Goal: Information Seeking & Learning: Learn about a topic

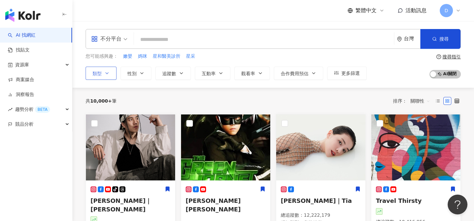
click at [110, 71] on button "類型" at bounding box center [101, 73] width 31 height 13
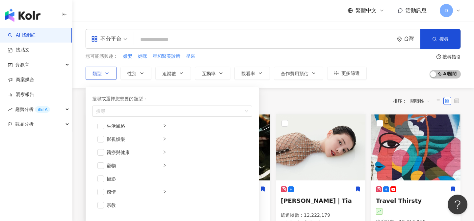
scroll to position [156, 0]
click at [129, 145] on div "醫療與健康" at bounding box center [134, 146] width 55 height 7
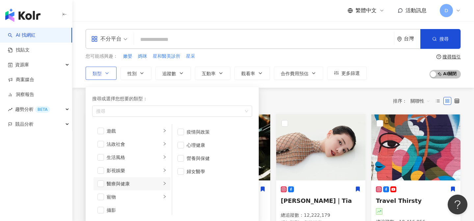
scroll to position [122, 0]
click at [138, 186] on li "醫療與健康" at bounding box center [132, 180] width 77 height 13
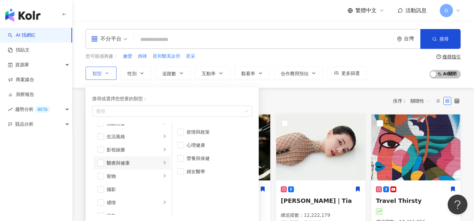
scroll to position [143, 0]
click at [100, 159] on span "button" at bounding box center [100, 160] width 7 height 7
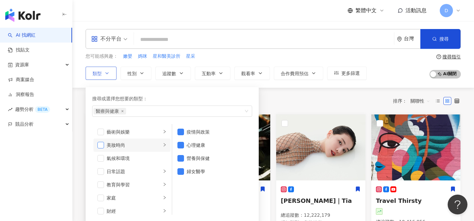
scroll to position [20, 0]
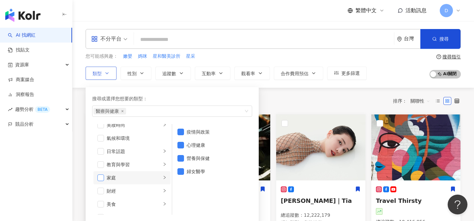
click at [102, 178] on span "button" at bounding box center [100, 177] width 7 height 7
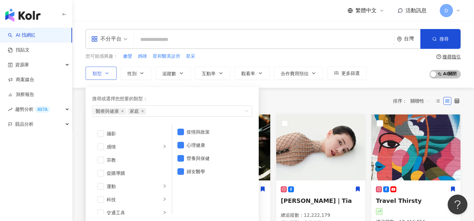
scroll to position [198, 0]
click at [100, 170] on span "button" at bounding box center [100, 171] width 7 height 7
click at [229, 52] on div "不分平台 台灣 搜尋 您可能感興趣： 嫩嬰 媽咪 星和醫美診所 星采 類型 搜尋或選擇您想要的類型： 醫療與健康 家庭 促購導購 藝術與娛樂 美妝時尚 氣候和…" at bounding box center [273, 54] width 402 height 51
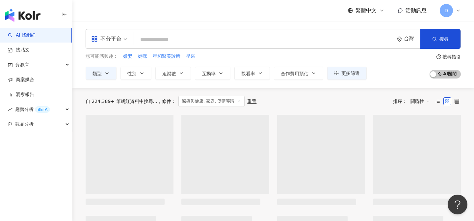
click at [204, 39] on input "search" at bounding box center [264, 39] width 255 height 13
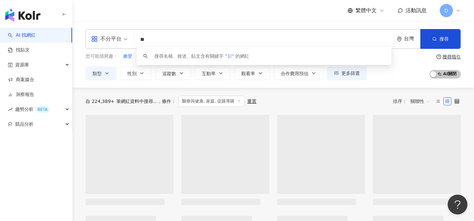
type input "*"
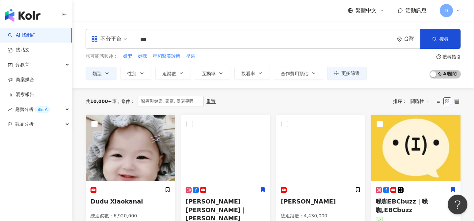
type input "***"
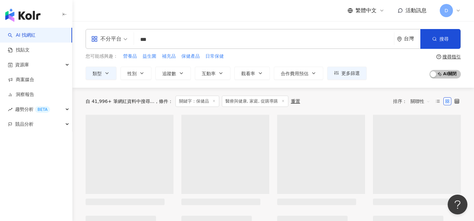
click at [399, 64] on div "您可能感興趣： 營養品 益生菌 補充品 保健產品 日常保健 類型 性別 追蹤數 互動率 觀看率 合作費用預估 更多篩選 搜尋指引 AI 開啟 AI 關閉" at bounding box center [273, 66] width 375 height 27
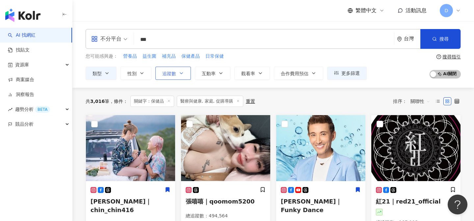
click at [175, 74] on span "追蹤數" at bounding box center [169, 73] width 14 height 5
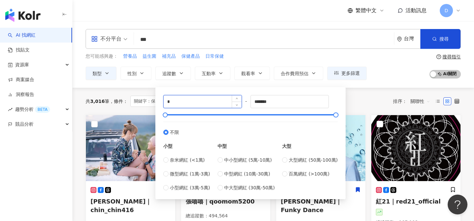
click at [209, 102] on input "*" at bounding box center [203, 101] width 78 height 13
type input "*****"
click at [355, 91] on div "共 3,016 筆 條件 ： 關鍵字：保健品 醫療與健康, 家庭, 促購導購 重置 排序： 關聯性" at bounding box center [273, 101] width 375 height 27
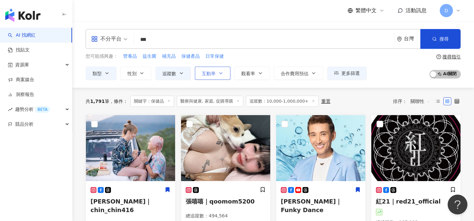
click at [208, 73] on span "互動率" at bounding box center [209, 73] width 14 height 5
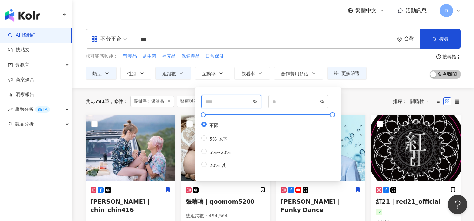
click at [222, 100] on input "number" at bounding box center [228, 101] width 46 height 7
type input "*"
drag, startPoint x: 368, startPoint y: 101, endPoint x: 349, endPoint y: 102, distance: 18.8
click at [368, 102] on div "共 1,791 筆 條件 ： 關鍵字：保健品 醫療與健康, 家庭, 促購導購 追蹤數：10,000-1,000,000+ 重置 排序： 關聯性" at bounding box center [273, 100] width 375 height 11
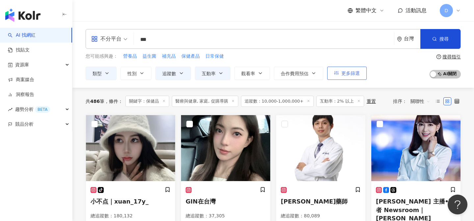
click at [351, 76] on button "更多篩選" at bounding box center [347, 73] width 40 height 13
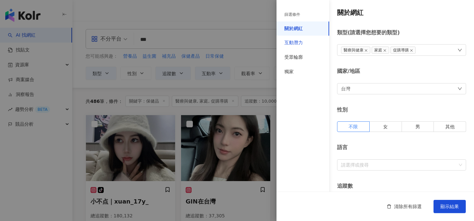
click at [296, 42] on div "互動潛力" at bounding box center [293, 43] width 18 height 7
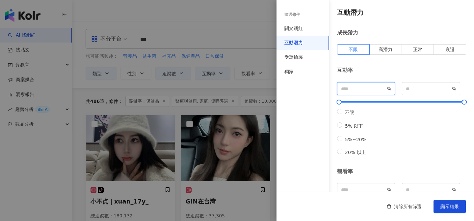
drag, startPoint x: 362, startPoint y: 87, endPoint x: 349, endPoint y: 88, distance: 13.2
click at [349, 88] on input "*" at bounding box center [363, 88] width 44 height 7
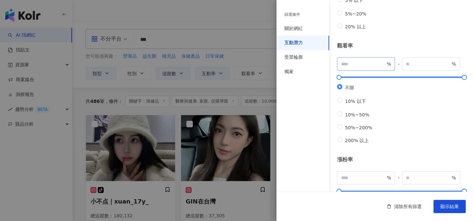
scroll to position [229, 0]
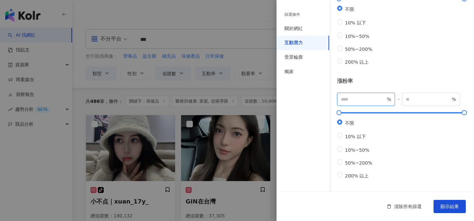
click at [358, 95] on input "number" at bounding box center [363, 98] width 44 height 7
type input "**"
click at [355, 147] on span "10%~50%" at bounding box center [357, 149] width 30 height 5
type input "**"
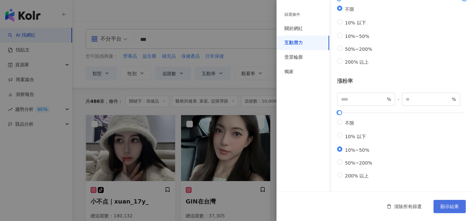
click at [445, 204] on span "顯示結果" at bounding box center [450, 205] width 18 height 5
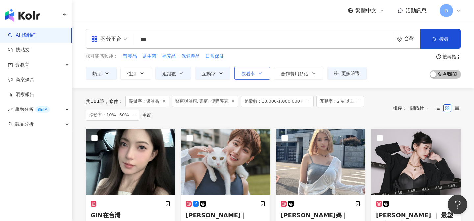
click at [252, 76] on button "觀看率" at bounding box center [252, 73] width 36 height 13
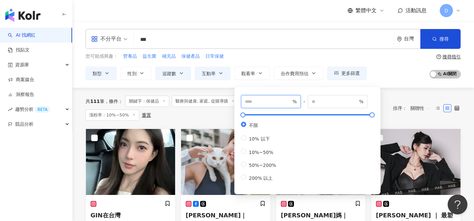
click at [262, 101] on input "number" at bounding box center [268, 101] width 46 height 7
type input "**"
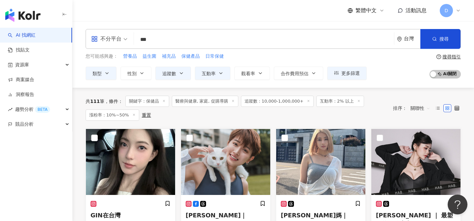
click at [307, 57] on div "您可能感興趣： 營養品 益生菌 補充品 保健產品 日常保健" at bounding box center [226, 56] width 281 height 7
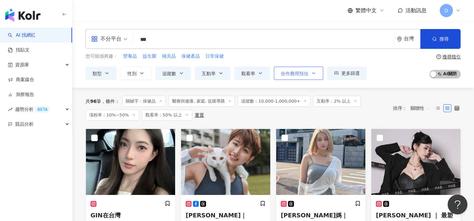
click at [312, 73] on icon "button" at bounding box center [313, 72] width 5 height 5
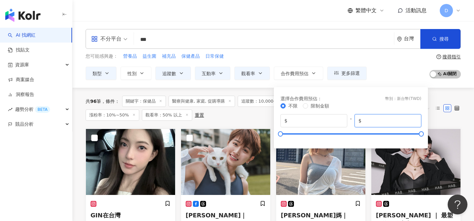
drag, startPoint x: 386, startPoint y: 118, endPoint x: 354, endPoint y: 118, distance: 31.9
click at [354, 118] on div "$ * - $ *******" at bounding box center [351, 120] width 141 height 13
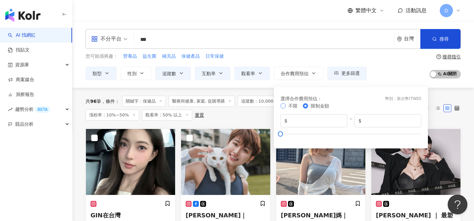
click at [290, 107] on span "不限" at bounding box center [292, 105] width 9 height 5
click at [310, 107] on span "限制金額" at bounding box center [320, 105] width 24 height 7
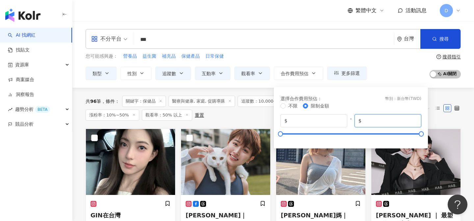
click at [379, 123] on input "*******" at bounding box center [390, 120] width 55 height 7
drag, startPoint x: 383, startPoint y: 122, endPoint x: 347, endPoint y: 122, distance: 36.2
click at [347, 122] on div "$ * - $ *******" at bounding box center [351, 120] width 141 height 13
type input "*****"
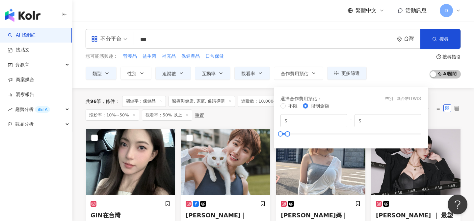
click at [393, 67] on div "您可能感興趣： 營養品 益生菌 補充品 保健產品 日常保健 類型 性別 追蹤數 互動率 觀看率 合作費用預估 更多篩選 篩選條件 關於網紅 互動潛力 受眾輪廓…" at bounding box center [273, 66] width 375 height 27
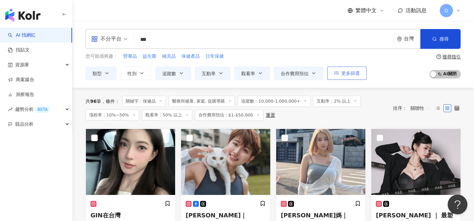
click at [350, 74] on span "更多篩選" at bounding box center [350, 72] width 18 height 5
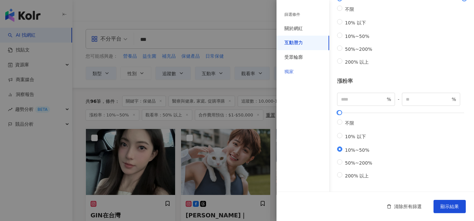
click at [299, 70] on div "獨家" at bounding box center [303, 72] width 53 height 14
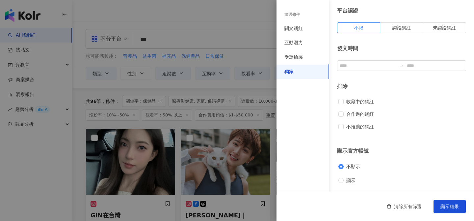
scroll to position [22, 0]
click at [310, 62] on div "受眾輪廓" at bounding box center [303, 57] width 53 height 14
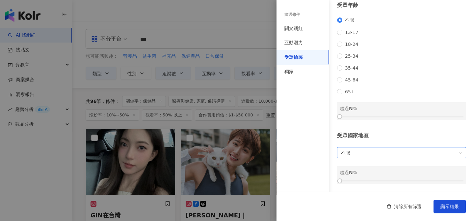
click at [390, 151] on span "不限" at bounding box center [401, 152] width 121 height 11
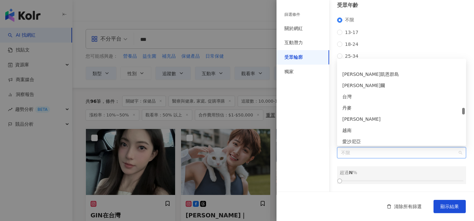
scroll to position [1423, 0]
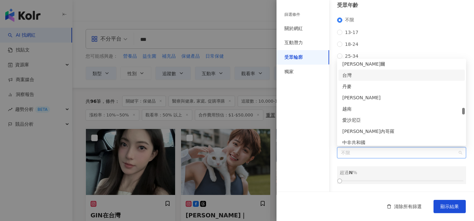
click at [352, 75] on div "台灣" at bounding box center [401, 74] width 119 height 7
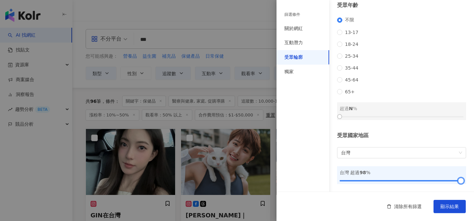
drag, startPoint x: 367, startPoint y: 180, endPoint x: 474, endPoint y: 180, distance: 107.0
click at [474, 180] on div "受眾輪廓 受眾性別 不限 男 女 超過 N % 受眾年齡 不限 [PHONE_NUMBER] [PHONE_NUMBER] 45-64 65+ 超過 N % …" at bounding box center [376, 50] width 198 height 282
click at [443, 210] on button "顯示結果" at bounding box center [450, 206] width 32 height 13
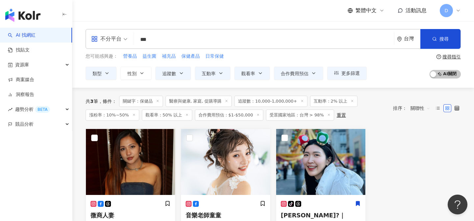
click at [328, 115] on line at bounding box center [329, 115] width 2 height 2
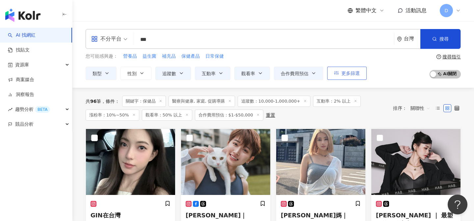
click at [340, 72] on button "更多篩選" at bounding box center [347, 73] width 40 height 13
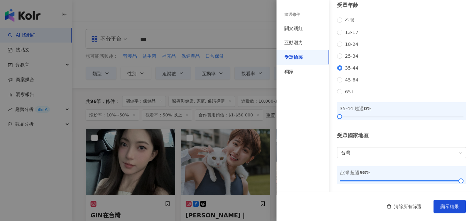
click at [343, 114] on div "35-44 超過 0 %" at bounding box center [401, 111] width 129 height 18
drag, startPoint x: 340, startPoint y: 115, endPoint x: 424, endPoint y: 121, distance: 84.9
click at [424, 121] on div "受眾輪廓 受眾性別 不限 男 女 超過 N % 受眾年齡 不限 [PHONE_NUMBER] [PHONE_NUMBER] 45-64 65+ 35-44 超…" at bounding box center [376, 50] width 198 height 282
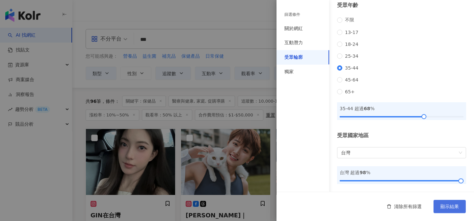
click at [453, 211] on button "顯示結果" at bounding box center [450, 206] width 32 height 13
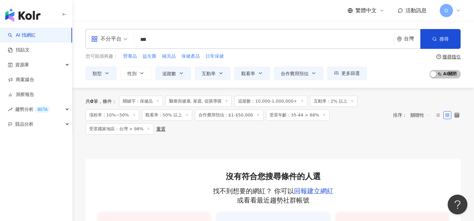
click at [292, 118] on span "受眾年齡：35-44 > 68%" at bounding box center [298, 114] width 64 height 11
click at [341, 78] on button "更多篩選" at bounding box center [347, 73] width 40 height 13
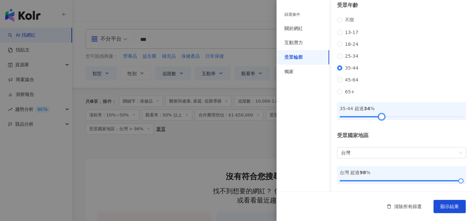
drag, startPoint x: 425, startPoint y: 116, endPoint x: 383, endPoint y: 121, distance: 42.4
click at [383, 121] on div "受眾輪廓 受眾性別 不限 男 女 超過 N % 受眾年齡 不限 [PHONE_NUMBER] [PHONE_NUMBER] 45-64 65+ 35-44 超…" at bounding box center [376, 50] width 198 height 282
click at [445, 205] on span "顯示結果" at bounding box center [450, 205] width 18 height 5
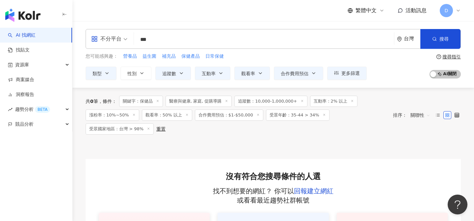
click at [306, 115] on span "受眾年齡：35-44 > 34%" at bounding box center [298, 114] width 64 height 11
click at [302, 115] on span "受眾年齡：35-44 > 34%" at bounding box center [298, 114] width 64 height 11
click at [341, 73] on span "更多篩選" at bounding box center [350, 72] width 18 height 5
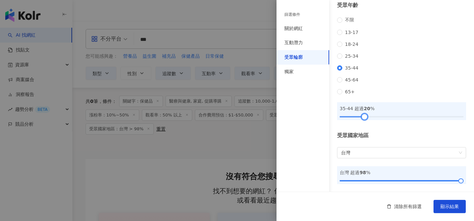
drag, startPoint x: 382, startPoint y: 116, endPoint x: 364, endPoint y: 119, distance: 18.0
click at [364, 118] on div at bounding box center [365, 117] width 4 height 4
click at [448, 209] on button "顯示結果" at bounding box center [450, 206] width 32 height 13
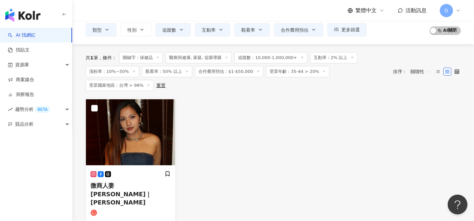
scroll to position [42, 0]
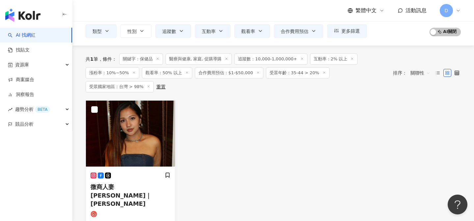
click at [256, 73] on icon at bounding box center [257, 72] width 3 height 3
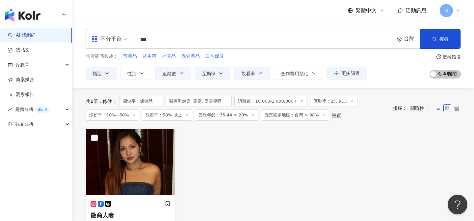
click at [322, 115] on icon at bounding box center [323, 114] width 3 height 3
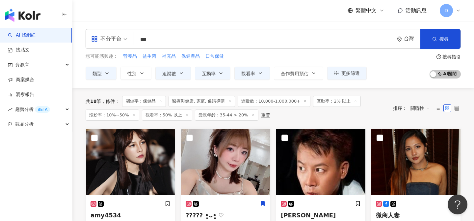
click at [176, 37] on input "***" at bounding box center [264, 39] width 255 height 13
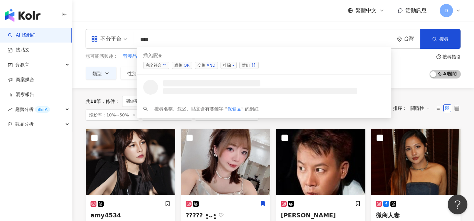
click at [179, 67] on span "聯集 OR" at bounding box center [182, 65] width 20 height 7
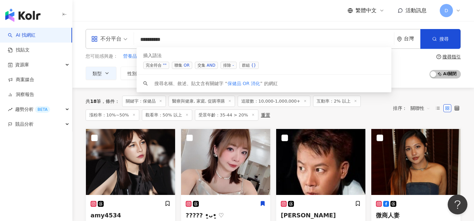
click at [187, 65] on div "OR" at bounding box center [187, 65] width 6 height 7
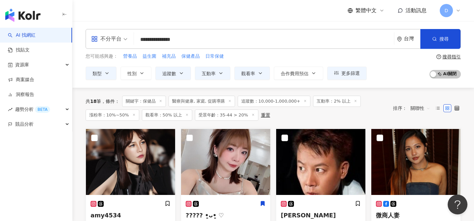
type input "**********"
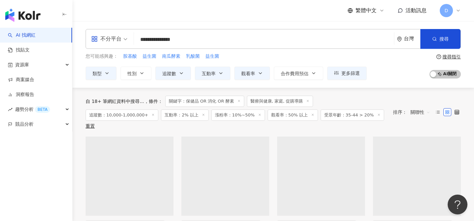
click at [388, 87] on div "**********" at bounding box center [273, 54] width 402 height 67
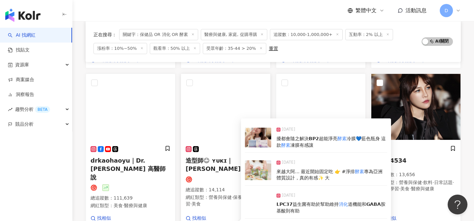
scroll to position [397, 0]
